Goal: Task Accomplishment & Management: Complete application form

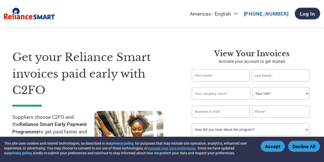
select select "en-[GEOGRAPHIC_DATA]"
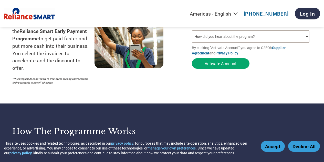
scroll to position [92, 0]
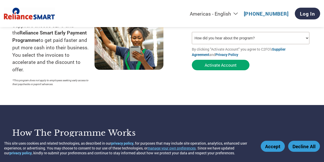
click at [269, 145] on button "Accept" at bounding box center [272, 146] width 24 height 11
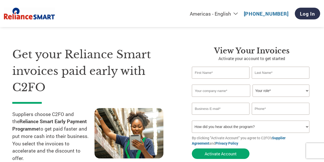
scroll to position [2, 0]
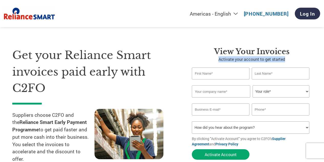
drag, startPoint x: 219, startPoint y: 61, endPoint x: 298, endPoint y: 61, distance: 79.3
click at [299, 61] on p "Activate your account to get started" at bounding box center [252, 59] width 120 height 6
click at [210, 53] on h3 "View your invoices" at bounding box center [252, 51] width 120 height 9
click at [220, 111] on input "email" at bounding box center [220, 110] width 57 height 12
click at [261, 108] on input "text" at bounding box center [279, 110] width 57 height 12
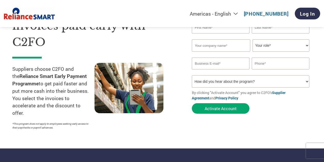
scroll to position [48, 0]
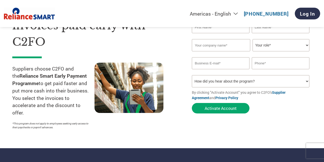
click at [250, 78] on select "How did you hear about the program? Received a letter Email Social Media Online…" at bounding box center [250, 81] width 117 height 12
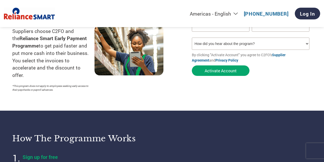
scroll to position [86, 0]
